Goal: Information Seeking & Learning: Learn about a topic

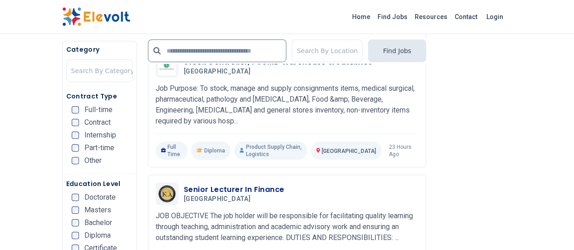
scroll to position [1543, 0]
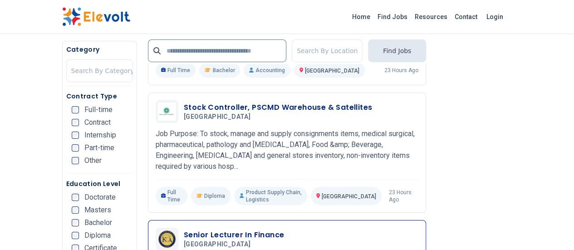
click at [184, 230] on h3 "Senior Lecturer In Finance" at bounding box center [234, 235] width 100 height 11
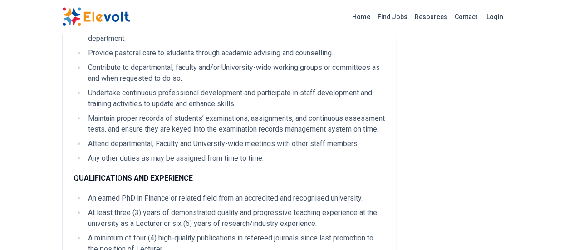
scroll to position [318, 0]
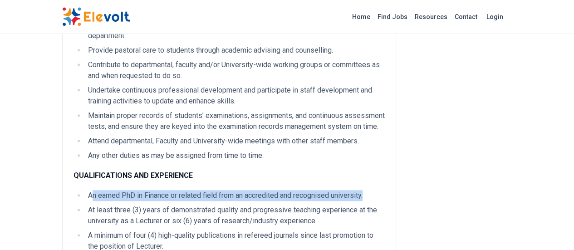
drag, startPoint x: 39, startPoint y: 150, endPoint x: 327, endPoint y: 151, distance: 287.8
click at [327, 190] on li "An earned PhD in Finance or related field from an accredited and recognised uni…" at bounding box center [235, 195] width 300 height 11
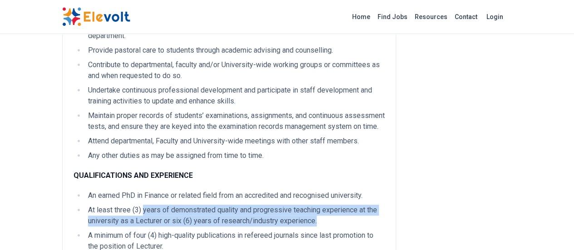
drag, startPoint x: 88, startPoint y: 169, endPoint x: 189, endPoint y: 177, distance: 101.5
click at [189, 205] on li "At least three (3) years of demonstrated quality and progressive teaching exper…" at bounding box center [235, 216] width 300 height 22
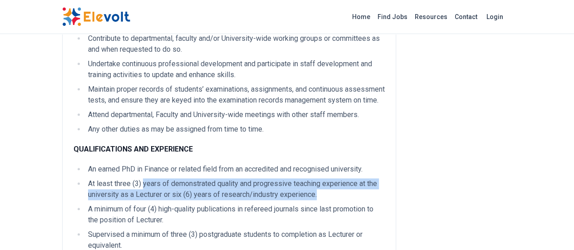
scroll to position [363, 0]
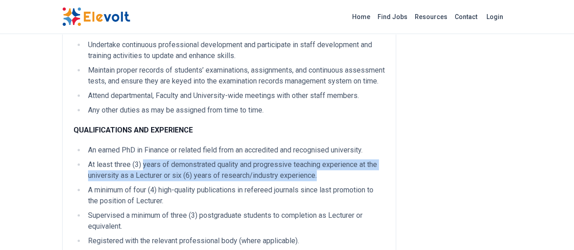
click at [85, 159] on li "At least three (3) years of demonstrated quality and progressive teaching exper…" at bounding box center [235, 170] width 300 height 22
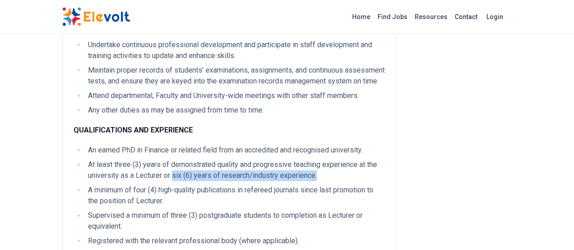
drag, startPoint x: 41, startPoint y: 132, endPoint x: 197, endPoint y: 131, distance: 156.2
click at [197, 159] on li "At least three (3) years of demonstrated quality and progressive teaching exper…" at bounding box center [235, 170] width 300 height 22
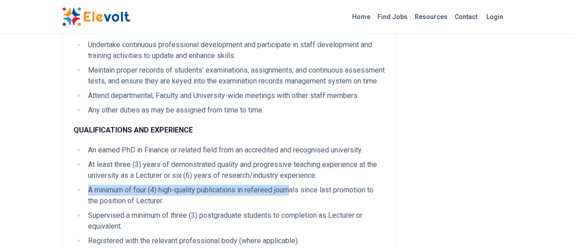
drag, startPoint x: 33, startPoint y: 144, endPoint x: 241, endPoint y: 147, distance: 207.5
click at [241, 185] on li "A minimum of four (4) high-quality publications in refereed journals since last…" at bounding box center [235, 196] width 300 height 22
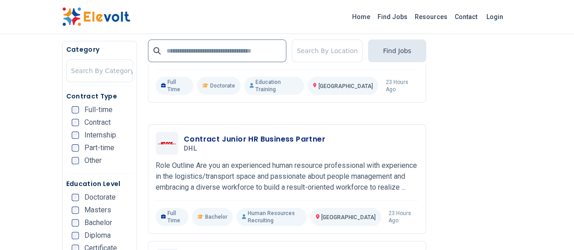
scroll to position [1816, 0]
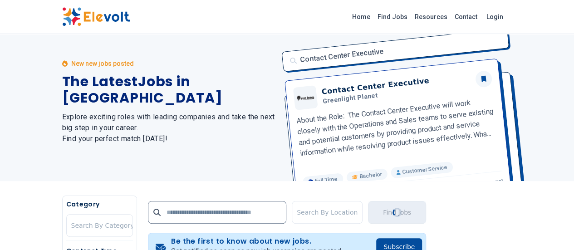
scroll to position [88, 0]
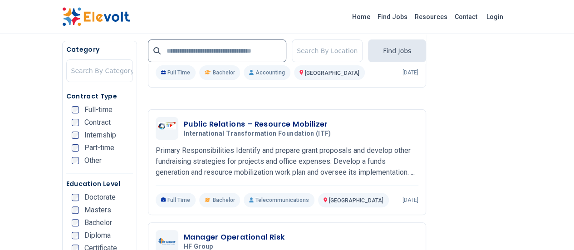
scroll to position [1816, 0]
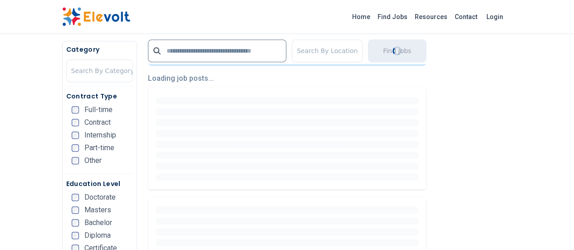
scroll to position [227, 0]
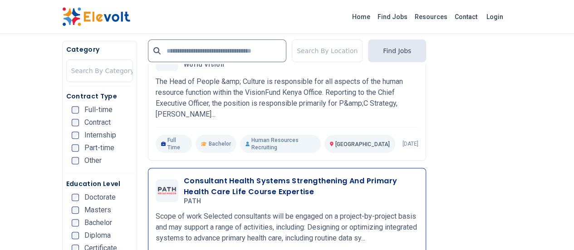
scroll to position [1861, 0]
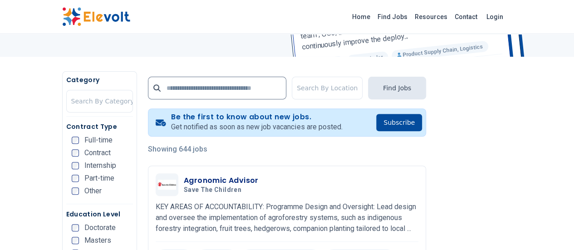
scroll to position [272, 0]
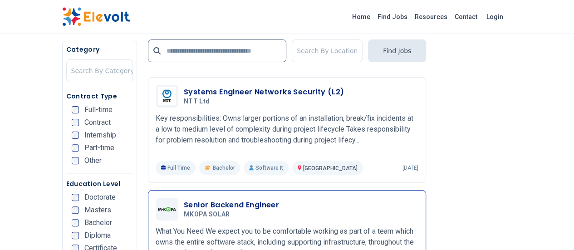
scroll to position [1816, 0]
